Goal: Task Accomplishment & Management: Complete application form

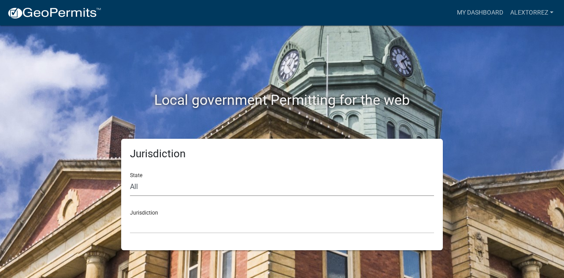
click at [178, 187] on select "All [US_STATE] [US_STATE] [US_STATE] [US_STATE] [US_STATE] [US_STATE] [US_STATE…" at bounding box center [282, 187] width 304 height 18
select select "[US_STATE]"
click at [130, 178] on select "All [US_STATE] [US_STATE] [US_STATE] [US_STATE] [US_STATE] [US_STATE] [US_STATE…" at bounding box center [282, 187] width 304 height 18
drag, startPoint x: 162, startPoint y: 223, endPoint x: 163, endPoint y: 218, distance: 5.4
click at [162, 223] on select "[GEOGRAPHIC_DATA], [US_STATE][PERSON_NAME][GEOGRAPHIC_DATA], [US_STATE][PERSON_…" at bounding box center [282, 224] width 304 height 18
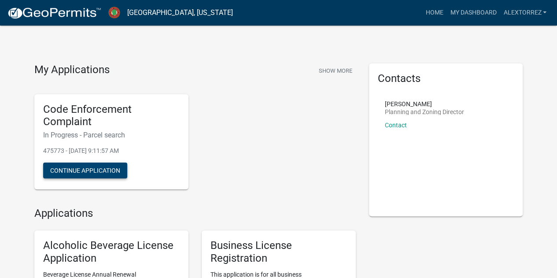
click at [111, 170] on button "Continue Application" at bounding box center [85, 171] width 84 height 16
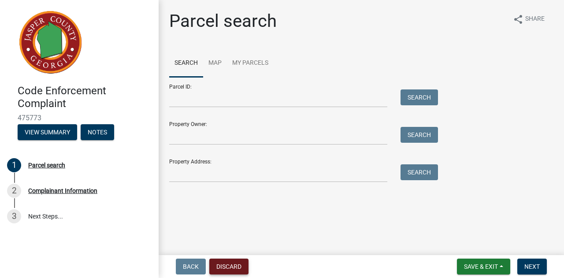
click at [227, 269] on button "Discard" at bounding box center [228, 267] width 39 height 16
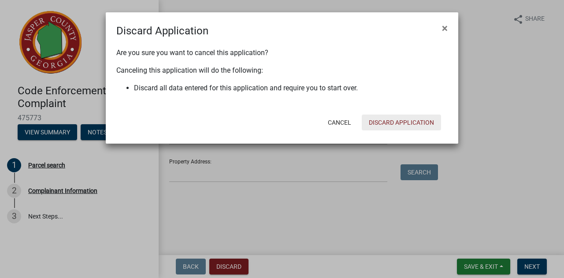
click at [392, 118] on button "Discard Application" at bounding box center [401, 123] width 79 height 16
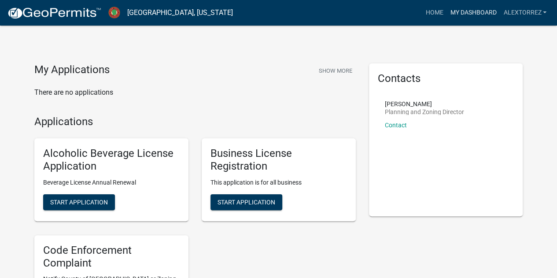
click at [465, 20] on link "My Dashboard" at bounding box center [473, 12] width 53 height 17
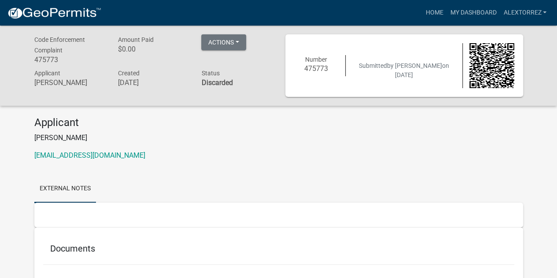
click at [35, 12] on img at bounding box center [54, 13] width 94 height 13
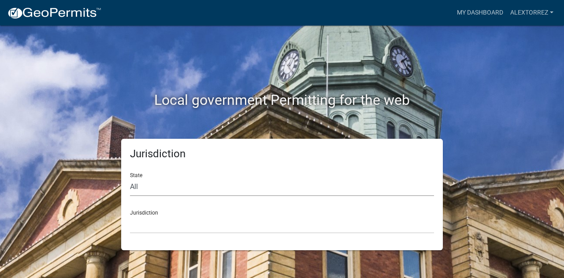
click at [199, 185] on select "All [US_STATE] [US_STATE] [US_STATE] [US_STATE] [US_STATE] [US_STATE] [US_STATE…" at bounding box center [282, 187] width 304 height 18
select select "[US_STATE]"
click at [130, 178] on select "All [US_STATE] [US_STATE] [US_STATE] [US_STATE] [US_STATE] [US_STATE] [US_STATE…" at bounding box center [282, 187] width 304 height 18
click at [180, 227] on select "[GEOGRAPHIC_DATA], [US_STATE][PERSON_NAME][GEOGRAPHIC_DATA], [US_STATE][PERSON_…" at bounding box center [282, 224] width 304 height 18
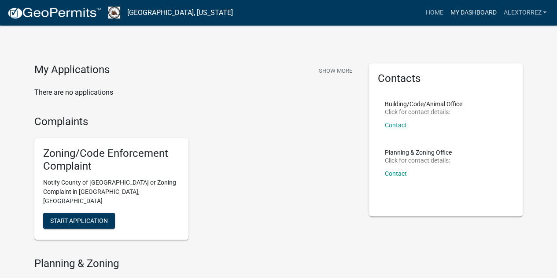
click at [463, 16] on link "My Dashboard" at bounding box center [473, 12] width 53 height 17
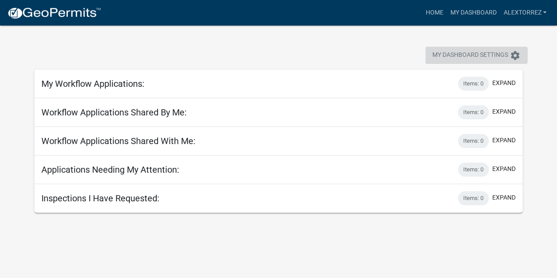
click at [498, 56] on span "My Dashboard Settings" at bounding box center [471, 55] width 76 height 11
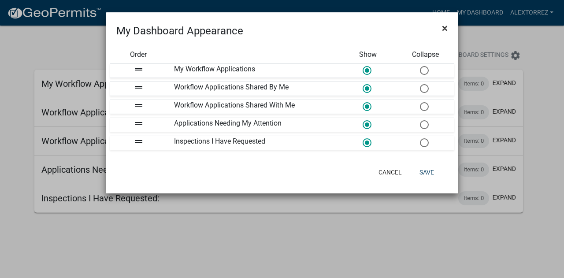
click at [449, 29] on button "×" at bounding box center [445, 28] width 20 height 25
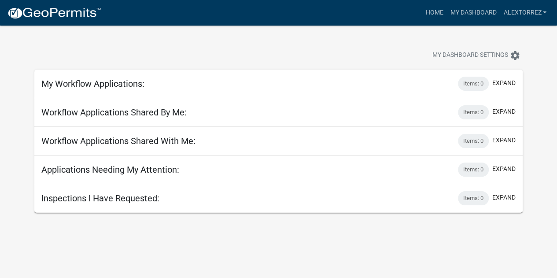
click at [56, 13] on img at bounding box center [54, 13] width 94 height 13
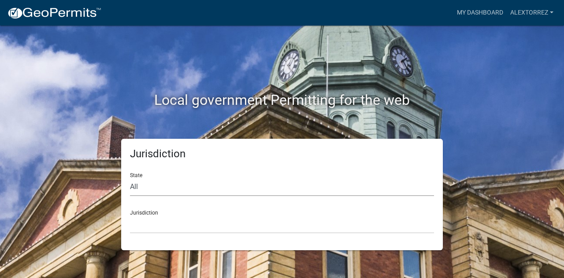
click at [172, 188] on select "All [US_STATE] [US_STATE] [US_STATE] [US_STATE] [US_STATE] [US_STATE] [US_STATE…" at bounding box center [282, 187] width 304 height 18
drag, startPoint x: 176, startPoint y: 228, endPoint x: 176, endPoint y: 216, distance: 11.5
click at [176, 228] on select "[GEOGRAPHIC_DATA], [US_STATE] [GEOGRAPHIC_DATA], [US_STATE][PERSON_NAME][GEOGRA…" at bounding box center [282, 224] width 304 height 18
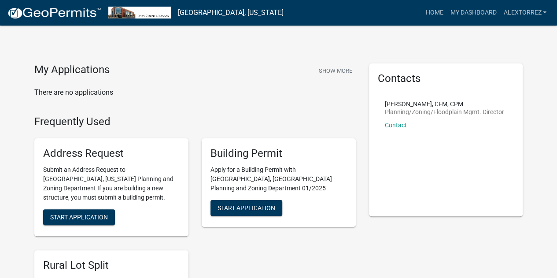
click at [46, 4] on link at bounding box center [54, 13] width 94 height 19
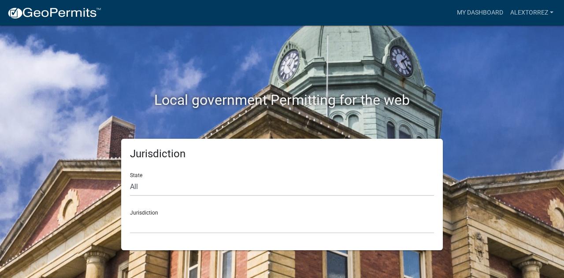
click at [202, 177] on div "State All [US_STATE] [US_STATE] [US_STATE] [US_STATE] [US_STATE] [US_STATE] [US…" at bounding box center [282, 181] width 304 height 30
click at [201, 189] on select "All [US_STATE] [US_STATE] [US_STATE] [US_STATE] [US_STATE] [US_STATE] [US_STATE…" at bounding box center [282, 187] width 304 height 18
select select "[US_STATE]"
click at [130, 178] on select "All [US_STATE] [US_STATE] [US_STATE] [US_STATE] [US_STATE] [US_STATE] [US_STATE…" at bounding box center [282, 187] width 304 height 18
click at [171, 225] on select "[GEOGRAPHIC_DATA], [US_STATE]" at bounding box center [282, 224] width 304 height 18
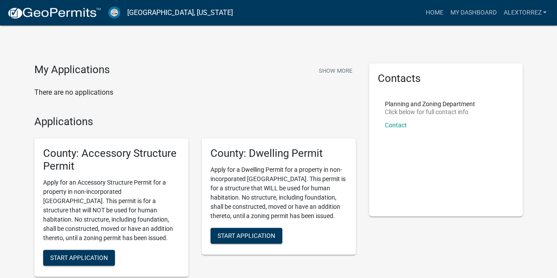
scroll to position [44, 0]
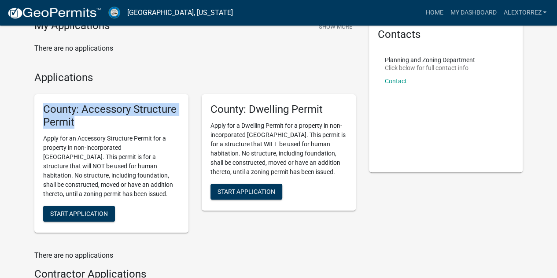
drag, startPoint x: 86, startPoint y: 127, endPoint x: 36, endPoint y: 111, distance: 52.1
click at [36, 111] on div "County: Accessory Structure Permit Apply for an Accessory Structure Permit for …" at bounding box center [111, 163] width 154 height 138
click at [273, 195] on span "Start Application" at bounding box center [247, 191] width 58 height 7
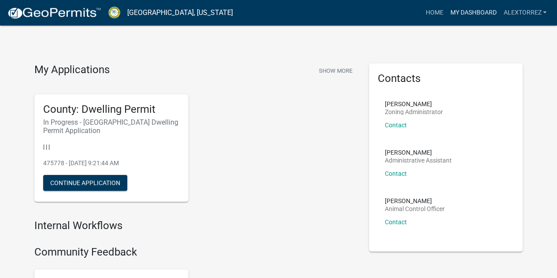
click at [467, 14] on link "My Dashboard" at bounding box center [473, 12] width 53 height 17
